Goal: Task Accomplishment & Management: Manage account settings

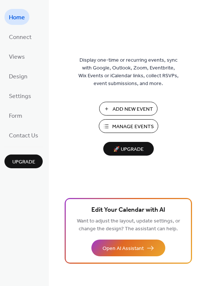
click at [130, 128] on span "Manage Events" at bounding box center [133, 127] width 42 height 8
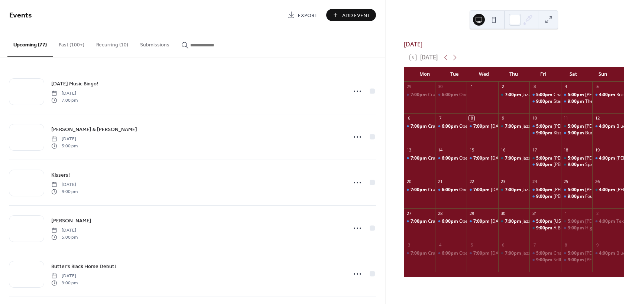
click at [205, 46] on input "button" at bounding box center [212, 45] width 45 height 8
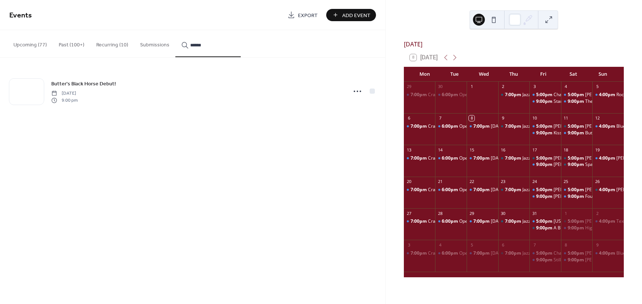
type input "******"
click at [93, 83] on span "Butter's Black Horse Debut!" at bounding box center [83, 84] width 65 height 8
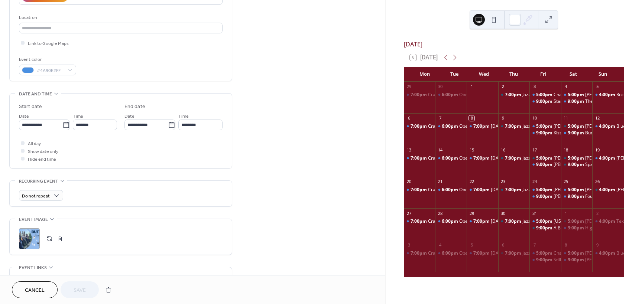
scroll to position [260, 0]
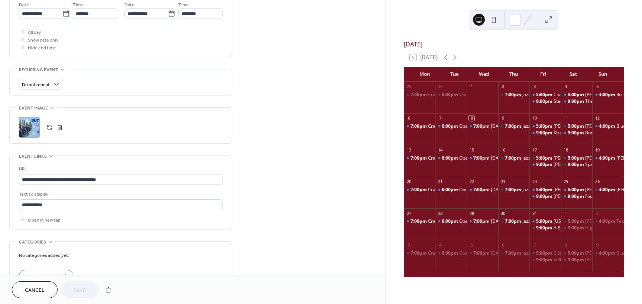
click at [28, 125] on div ";" at bounding box center [29, 127] width 21 height 21
click at [82, 290] on span "Save" at bounding box center [80, 291] width 12 height 8
